Goal: Transaction & Acquisition: Purchase product/service

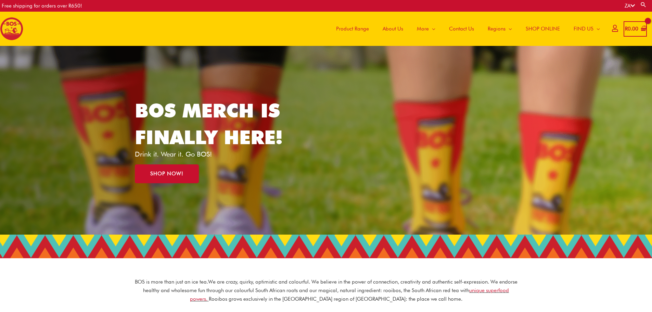
click at [461, 28] on span "Contact Us" at bounding box center [461, 28] width 25 height 21
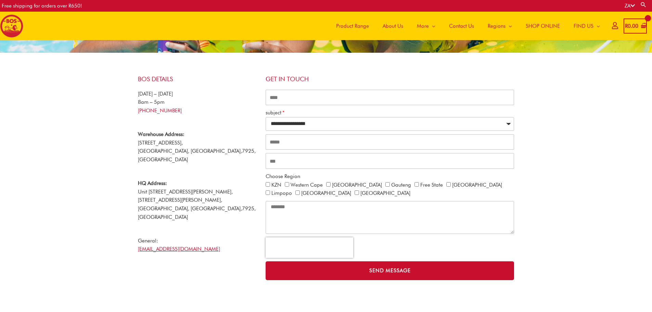
scroll to position [103, 0]
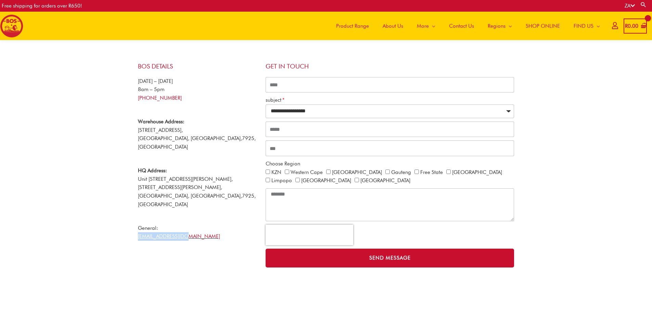
drag, startPoint x: 193, startPoint y: 221, endPoint x: 135, endPoint y: 222, distance: 57.9
click at [135, 222] on div "BOS Details Monday – Friday 8am – 5pm +27 21 465 9989 Warehouse Address: 53 Vib…" at bounding box center [199, 165] width 128 height 212
copy link "[EMAIL_ADDRESS][DOMAIN_NAME]"
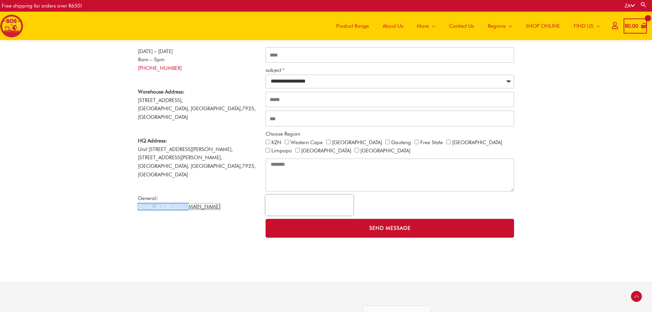
scroll to position [135, 0]
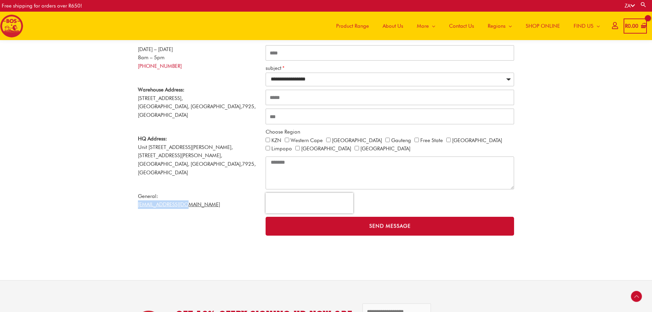
copy link "[EMAIL_ADDRESS][DOMAIN_NAME]"
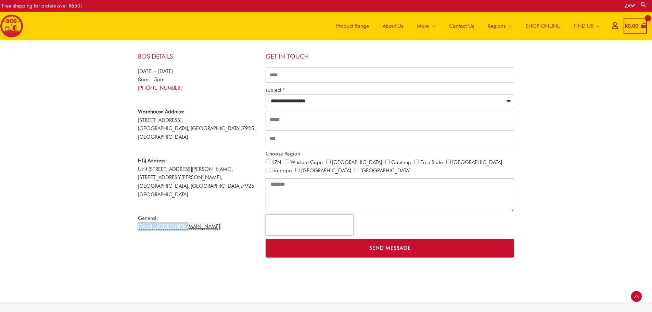
scroll to position [100, 0]
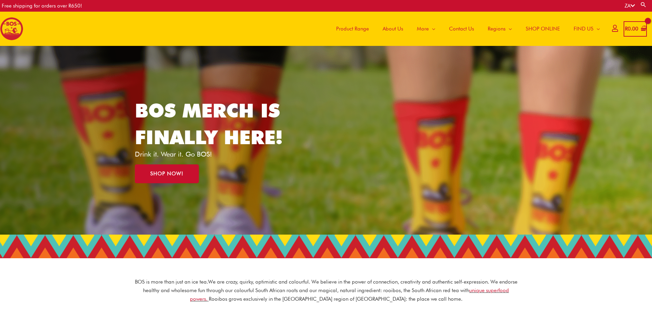
click at [539, 30] on span "SHOP ONLINE" at bounding box center [543, 28] width 34 height 21
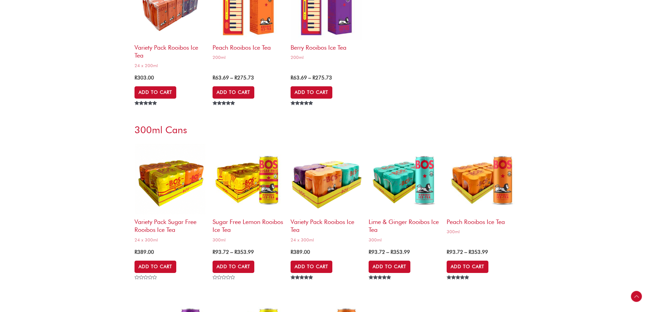
scroll to position [1575, 0]
click at [334, 221] on h2 "Variety Pack Rooibos Ice Tea" at bounding box center [326, 225] width 71 height 20
